Goal: Information Seeking & Learning: Compare options

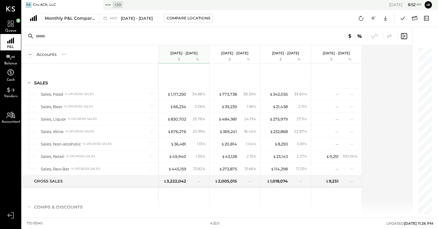
scroll to position [1694, 0]
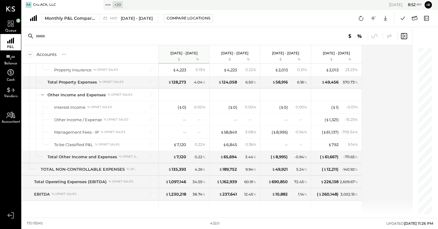
click at [108, 5] on icon at bounding box center [108, 5] width 8 height 8
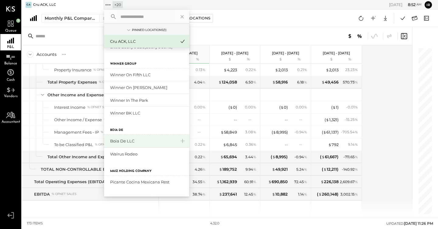
scroll to position [192, 0]
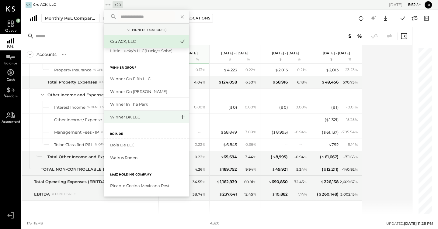
click at [183, 118] on icon at bounding box center [182, 117] width 7 height 8
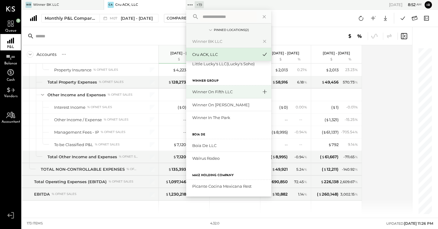
click at [264, 94] on icon at bounding box center [264, 92] width 7 height 8
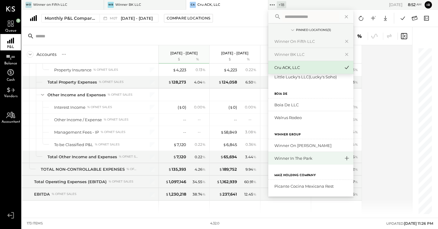
click at [343, 157] on icon at bounding box center [346, 159] width 7 height 8
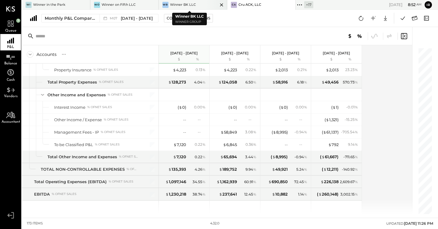
click at [180, 3] on div "Winner BK LLC" at bounding box center [183, 4] width 26 height 5
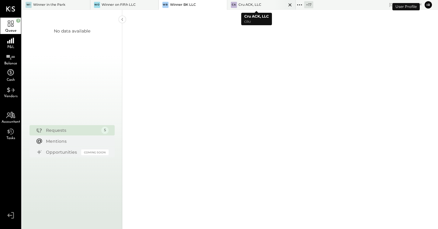
click at [287, 5] on icon at bounding box center [290, 4] width 8 height 7
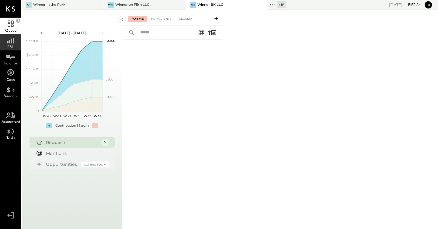
click at [14, 44] on div "P&L" at bounding box center [10, 42] width 21 height 16
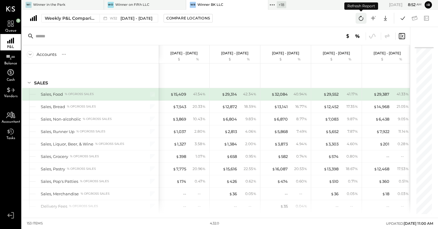
click at [358, 17] on icon at bounding box center [361, 18] width 8 height 8
click at [405, 18] on icon at bounding box center [403, 18] width 8 height 8
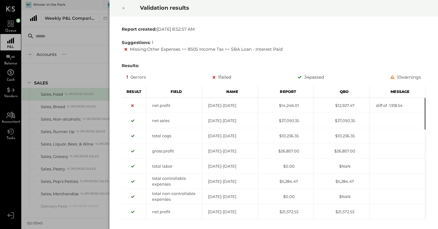
click at [123, 8] on icon at bounding box center [124, 8] width 4 height 7
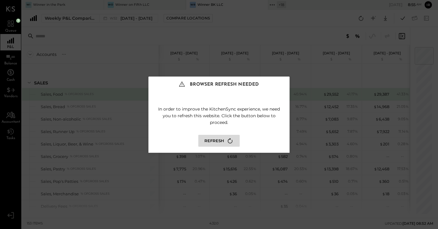
click at [219, 141] on button "Refresh" at bounding box center [218, 141] width 41 height 12
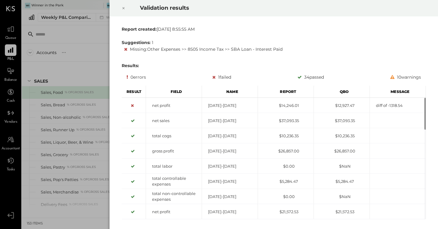
click at [122, 8] on icon at bounding box center [124, 8] width 4 height 7
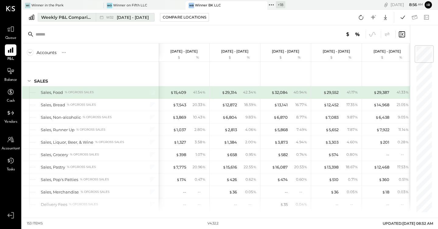
click at [71, 19] on div "Weekly P&L Comparison" at bounding box center [66, 17] width 51 height 6
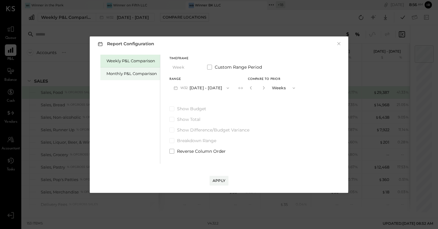
click at [120, 71] on div "Monthly P&L Comparison" at bounding box center [131, 74] width 50 height 6
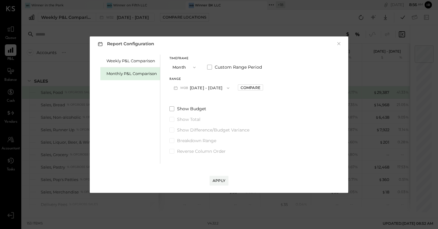
click at [206, 87] on button "M08 [DATE] - [DATE]" at bounding box center [201, 87] width 64 height 11
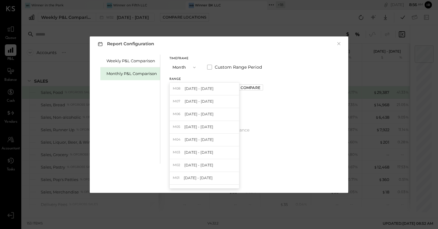
click at [212, 101] on div "M07 [DATE] - [DATE]" at bounding box center [204, 102] width 69 height 13
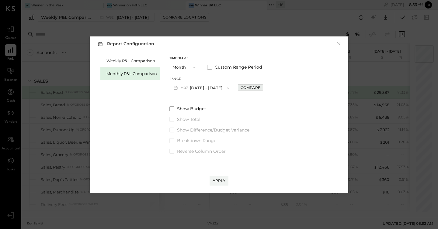
click at [243, 87] on div "Compare" at bounding box center [251, 87] width 20 height 5
click at [262, 89] on icon "button" at bounding box center [264, 88] width 4 height 4
type input "*"
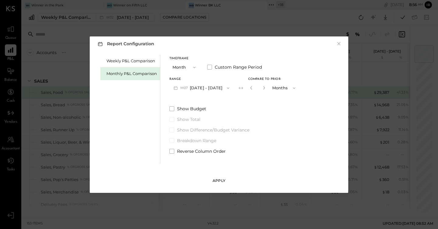
click at [226, 179] on button "Apply" at bounding box center [219, 181] width 19 height 10
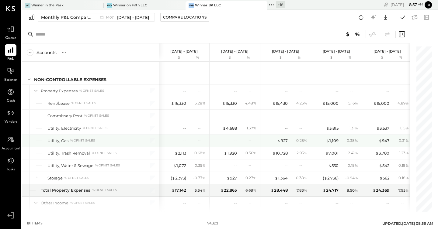
scroll to position [1625, 0]
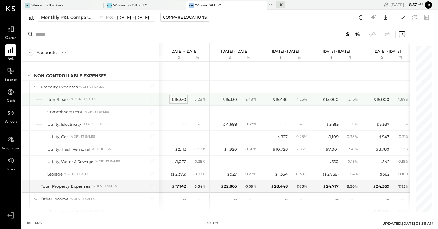
click at [182, 98] on div "$ 16,330" at bounding box center [178, 100] width 15 height 6
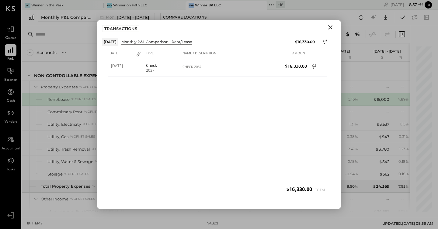
click at [331, 28] on icon "Close" at bounding box center [330, 27] width 4 height 4
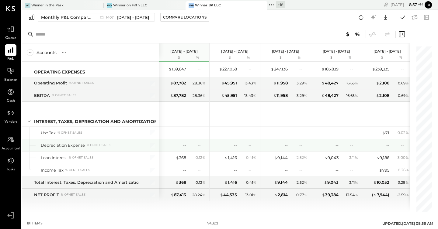
scroll to position [1932, 0]
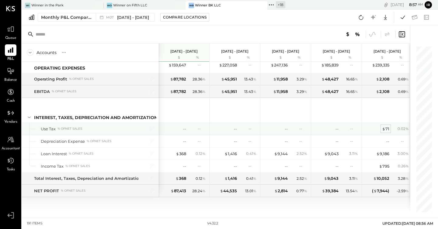
click at [388, 128] on div "$ 71" at bounding box center [385, 129] width 7 height 6
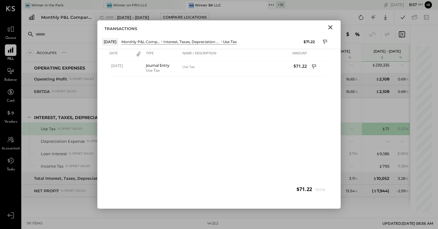
click at [332, 27] on icon "Close" at bounding box center [330, 27] width 7 height 7
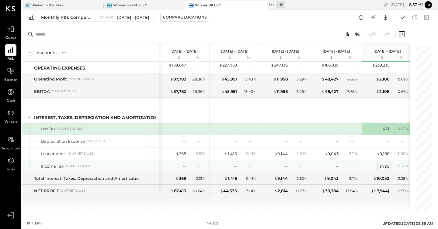
click at [388, 167] on div "$ 795" at bounding box center [384, 167] width 10 height 6
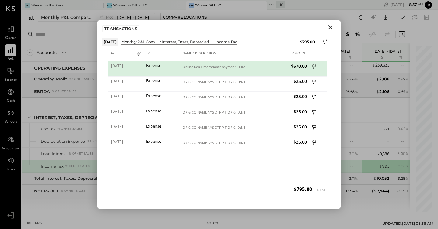
click at [331, 28] on icon "Close" at bounding box center [330, 27] width 4 height 4
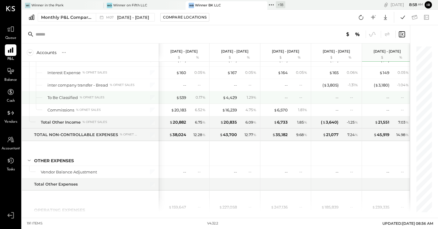
scroll to position [1662, 0]
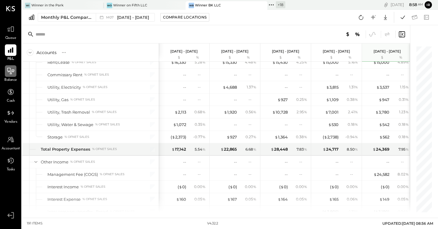
click at [11, 74] on icon at bounding box center [10, 71] width 7 height 6
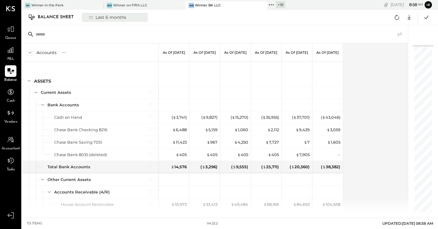
click at [116, 17] on div "Last 6 months" at bounding box center [106, 17] width 43 height 8
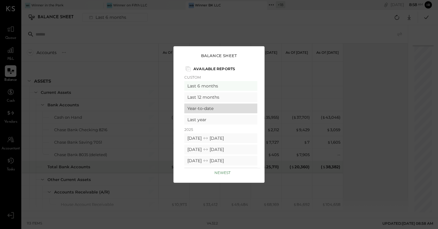
click at [221, 109] on div "Year-to-date" at bounding box center [220, 109] width 73 height 10
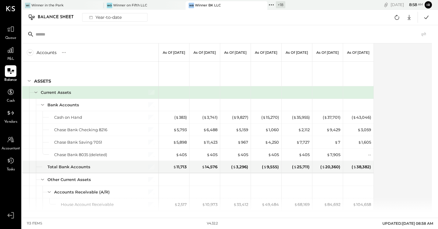
click at [422, 32] on icon at bounding box center [423, 34] width 7 height 7
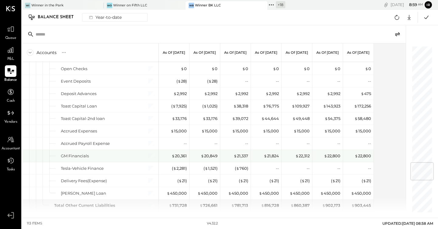
scroll to position [975, 0]
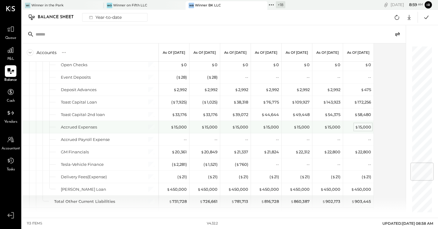
click at [364, 125] on div "$ 15,000" at bounding box center [363, 127] width 16 height 6
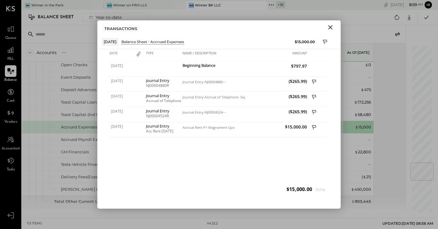
click at [329, 25] on icon "Close" at bounding box center [330, 27] width 7 height 7
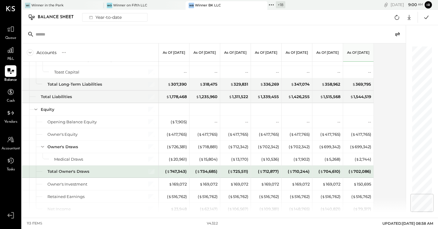
scroll to position [1234, 0]
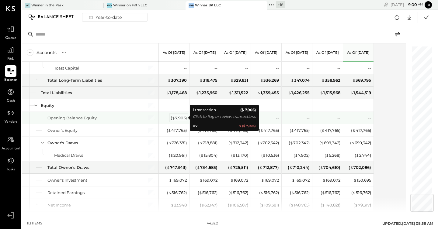
click at [182, 117] on div "( $ 7,905 )" at bounding box center [179, 118] width 16 height 6
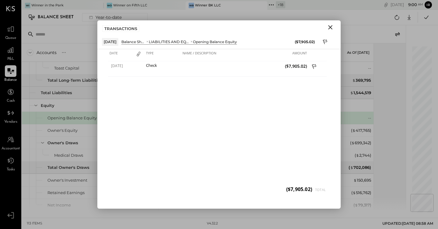
click at [329, 27] on icon "Close" at bounding box center [330, 27] width 7 height 7
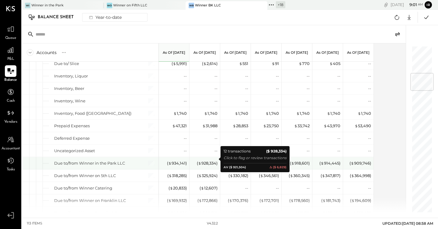
scroll to position [224, 0]
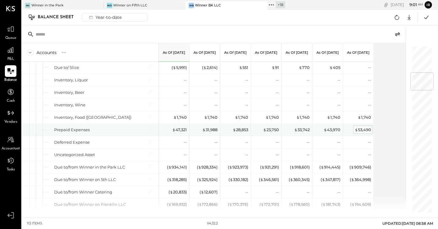
click at [365, 129] on div "$ 53,490" at bounding box center [363, 130] width 16 height 6
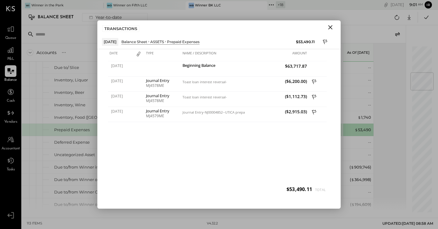
click at [329, 28] on icon "Close" at bounding box center [330, 27] width 4 height 4
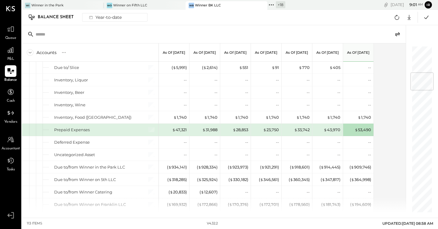
click at [333, 126] on div "$ 43,970" at bounding box center [328, 130] width 24 height 12
click at [332, 130] on div "$ 43,970" at bounding box center [332, 130] width 17 height 6
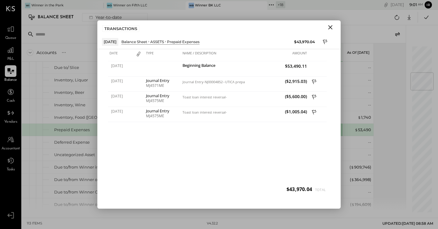
click at [332, 28] on icon "Close" at bounding box center [330, 27] width 7 height 7
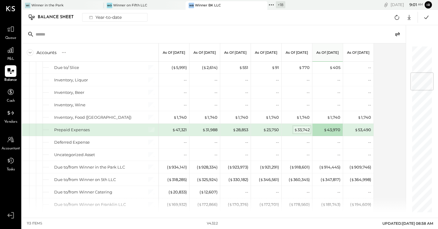
click at [303, 130] on div "$ 33,742" at bounding box center [302, 130] width 16 height 6
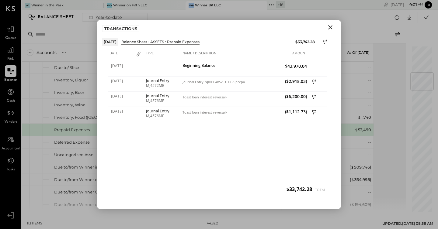
click at [332, 25] on icon "Close" at bounding box center [330, 27] width 7 height 7
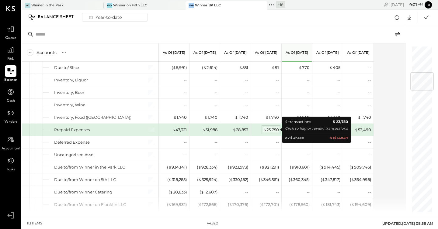
click at [270, 129] on div "$ 23,750" at bounding box center [271, 130] width 16 height 6
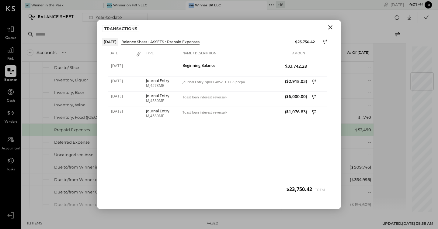
click at [328, 27] on icon "Close" at bounding box center [330, 27] width 7 height 7
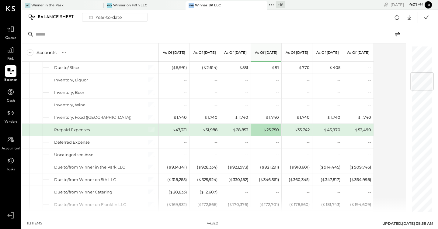
click at [207, 126] on div "$ 31,988" at bounding box center [205, 130] width 24 height 12
click at [211, 129] on div "$ 31,988" at bounding box center [209, 130] width 15 height 6
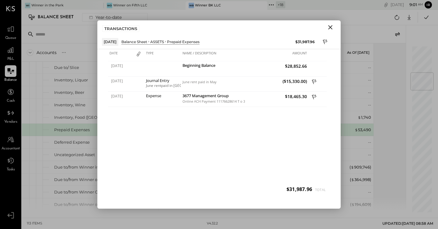
click at [329, 26] on icon "Close" at bounding box center [330, 27] width 7 height 7
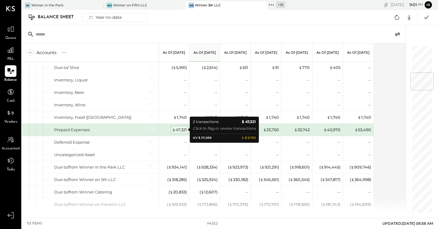
click at [176, 131] on div "$ 47,321" at bounding box center [179, 130] width 15 height 6
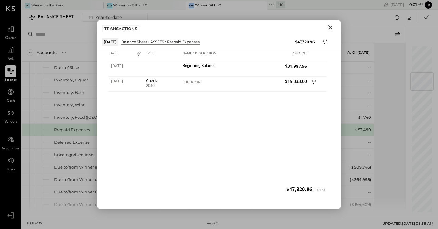
click at [328, 26] on icon "Close" at bounding box center [330, 27] width 7 height 7
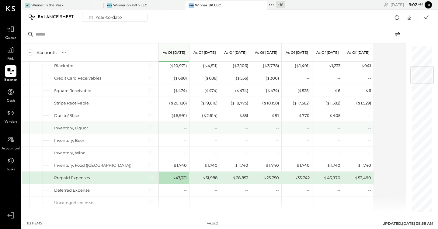
scroll to position [172, 0]
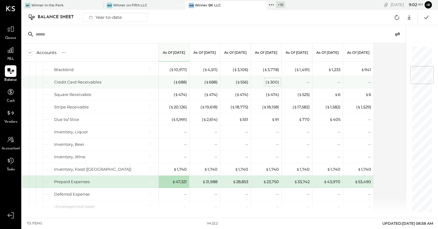
click at [269, 80] on span "$" at bounding box center [268, 82] width 3 height 5
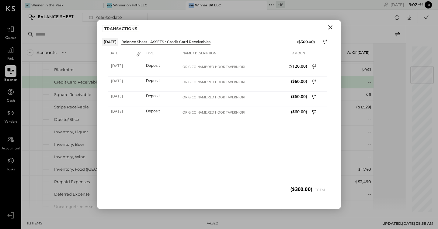
click at [329, 27] on icon "Close" at bounding box center [330, 27] width 4 height 4
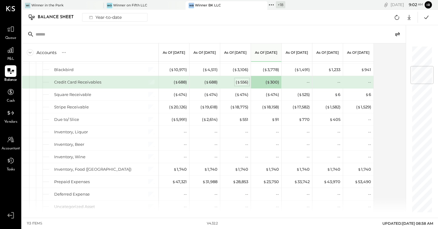
click at [246, 82] on div "( $ 556 )" at bounding box center [242, 82] width 12 height 6
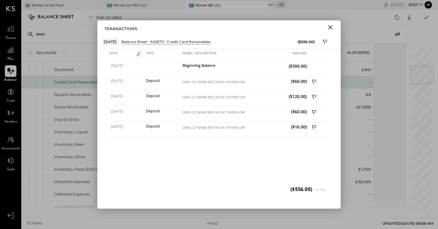
click at [331, 26] on icon "Close" at bounding box center [330, 27] width 4 height 4
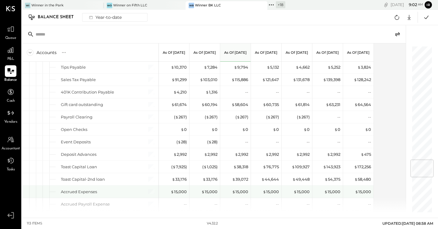
scroll to position [986, 0]
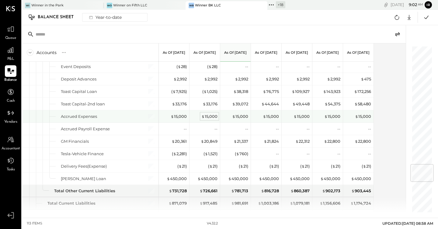
click at [212, 114] on div "$ 15,000" at bounding box center [209, 117] width 16 height 6
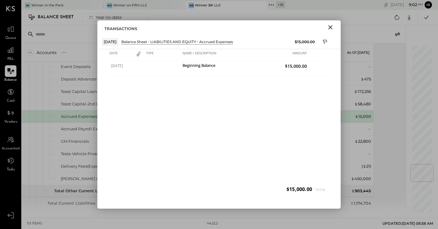
click at [332, 27] on icon "Close" at bounding box center [330, 27] width 7 height 7
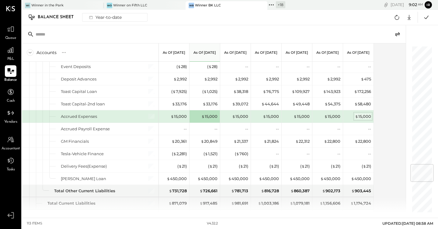
click at [363, 115] on div "$ 15,000" at bounding box center [363, 117] width 16 height 6
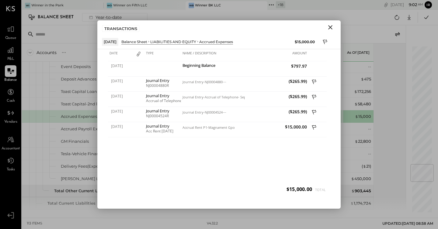
click at [329, 27] on icon "Close" at bounding box center [330, 27] width 7 height 7
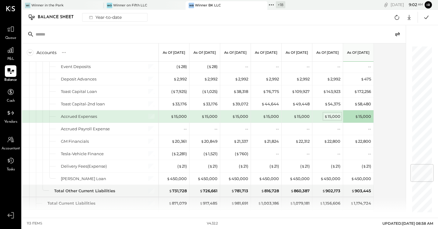
click at [329, 117] on div "$ 15,000" at bounding box center [332, 117] width 16 height 6
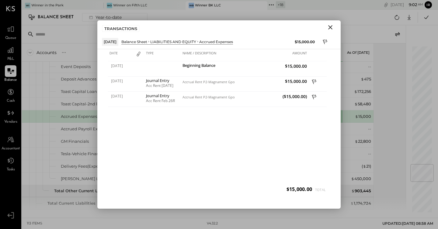
click at [330, 28] on icon "Close" at bounding box center [330, 27] width 4 height 4
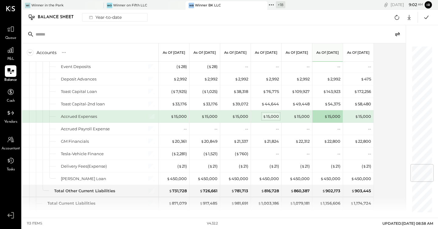
click at [273, 117] on div "$ 15,000" at bounding box center [271, 117] width 16 height 6
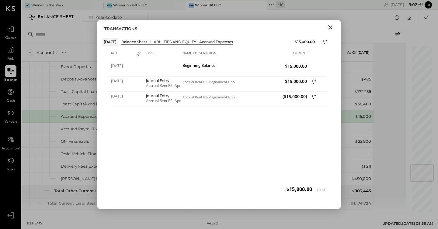
click at [332, 28] on icon "Close" at bounding box center [330, 27] width 7 height 7
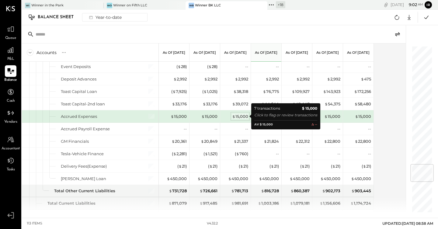
click at [241, 117] on div "$ 15,000" at bounding box center [240, 117] width 16 height 6
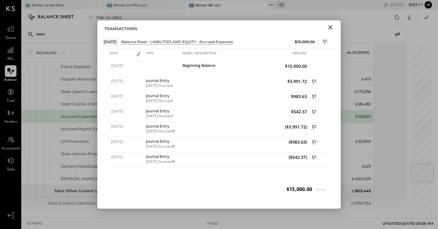
click at [329, 29] on icon "Close" at bounding box center [330, 27] width 7 height 7
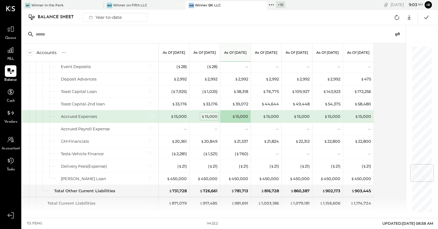
click at [206, 116] on div "$ 15,000" at bounding box center [209, 117] width 16 height 6
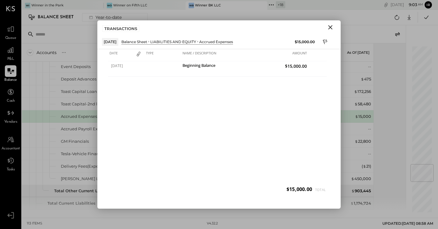
click at [329, 26] on icon "Close" at bounding box center [330, 27] width 7 height 7
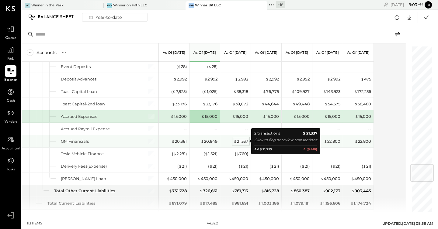
click at [244, 141] on div "$ 21,337" at bounding box center [241, 142] width 15 height 6
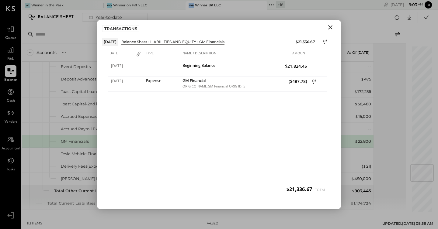
click at [331, 29] on icon "Close" at bounding box center [330, 27] width 7 height 7
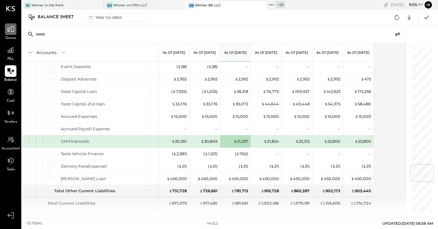
click at [11, 31] on icon at bounding box center [10, 29] width 7 height 6
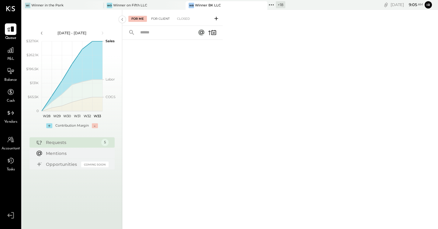
click at [160, 19] on div "For Client" at bounding box center [160, 19] width 25 height 6
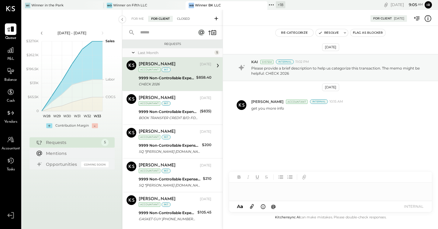
click at [187, 16] on div "Closed" at bounding box center [183, 19] width 19 height 6
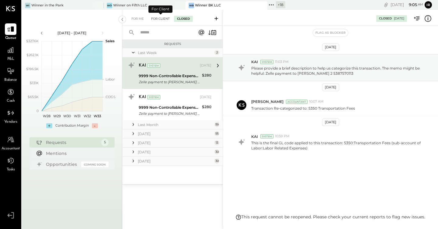
click at [165, 17] on div "For Client" at bounding box center [160, 19] width 25 height 6
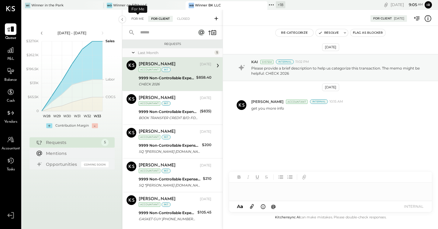
click at [140, 21] on div "For Me" at bounding box center [137, 19] width 19 height 6
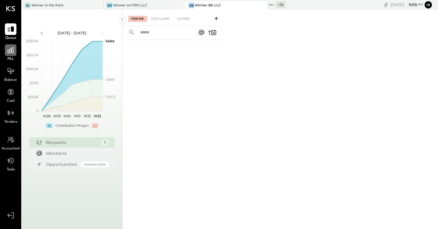
click at [11, 47] on icon at bounding box center [11, 50] width 8 height 8
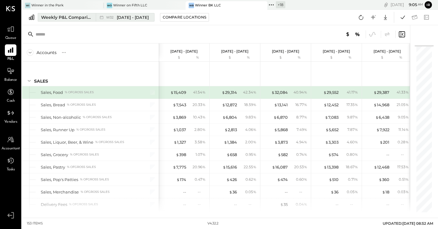
click at [81, 19] on div "Weekly P&L Comparison" at bounding box center [66, 17] width 51 height 6
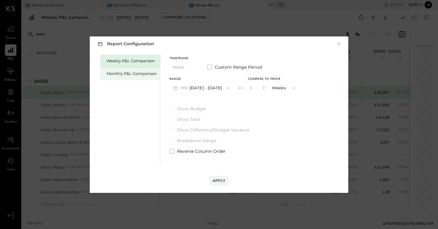
click at [112, 74] on div "Monthly P&L Comparison" at bounding box center [131, 74] width 50 height 6
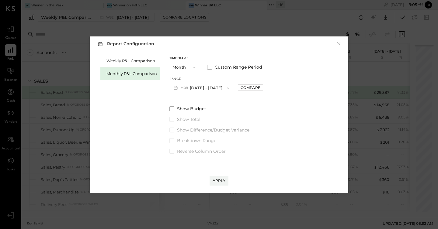
click at [210, 89] on button "M08 [DATE] - [DATE]" at bounding box center [201, 87] width 64 height 11
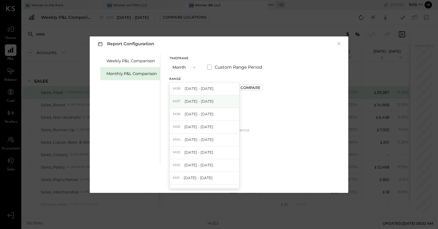
click at [210, 99] on div "M07 [DATE] - [DATE]" at bounding box center [204, 102] width 69 height 13
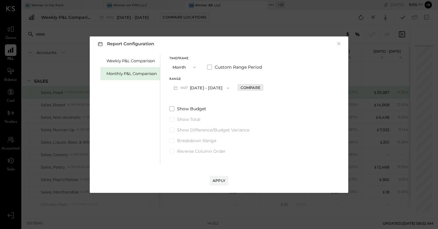
click at [251, 89] on div "Compare" at bounding box center [251, 87] width 20 height 5
click at [263, 87] on icon "button" at bounding box center [264, 87] width 2 height 3
type input "*"
click at [214, 181] on div "Apply" at bounding box center [219, 180] width 13 height 5
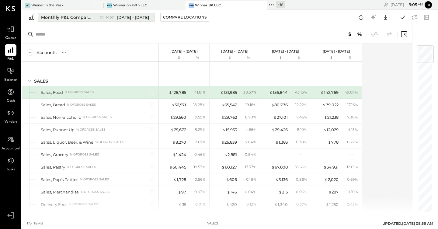
click at [115, 19] on span "M07" at bounding box center [110, 17] width 9 height 3
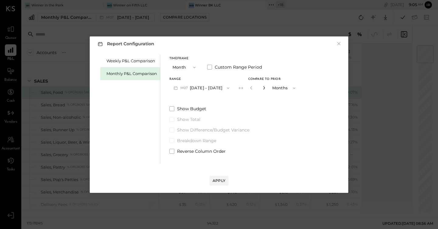
click at [263, 88] on icon "button" at bounding box center [264, 87] width 2 height 3
click at [262, 88] on icon "button" at bounding box center [264, 88] width 4 height 4
type input "*"
click at [217, 183] on div "Apply" at bounding box center [219, 180] width 13 height 5
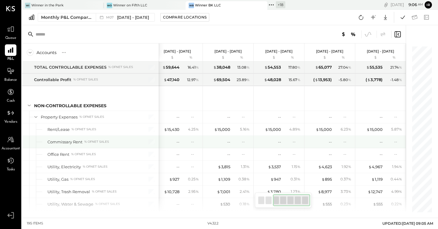
scroll to position [1641, 0]
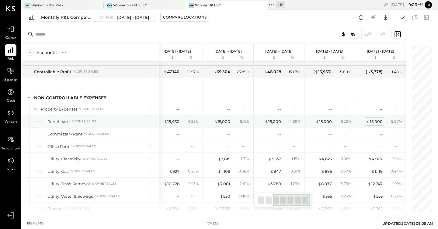
click at [380, 121] on div "$ 15,000" at bounding box center [374, 122] width 16 height 6
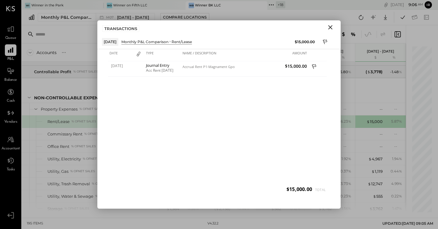
click at [330, 27] on icon "Close" at bounding box center [330, 27] width 4 height 4
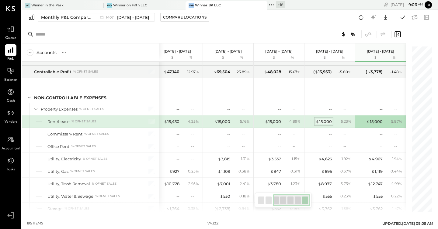
click at [331, 120] on div "$ 15,000" at bounding box center [324, 122] width 16 height 6
